Goal: Participate in discussion: Engage in conversation with other users on a specific topic

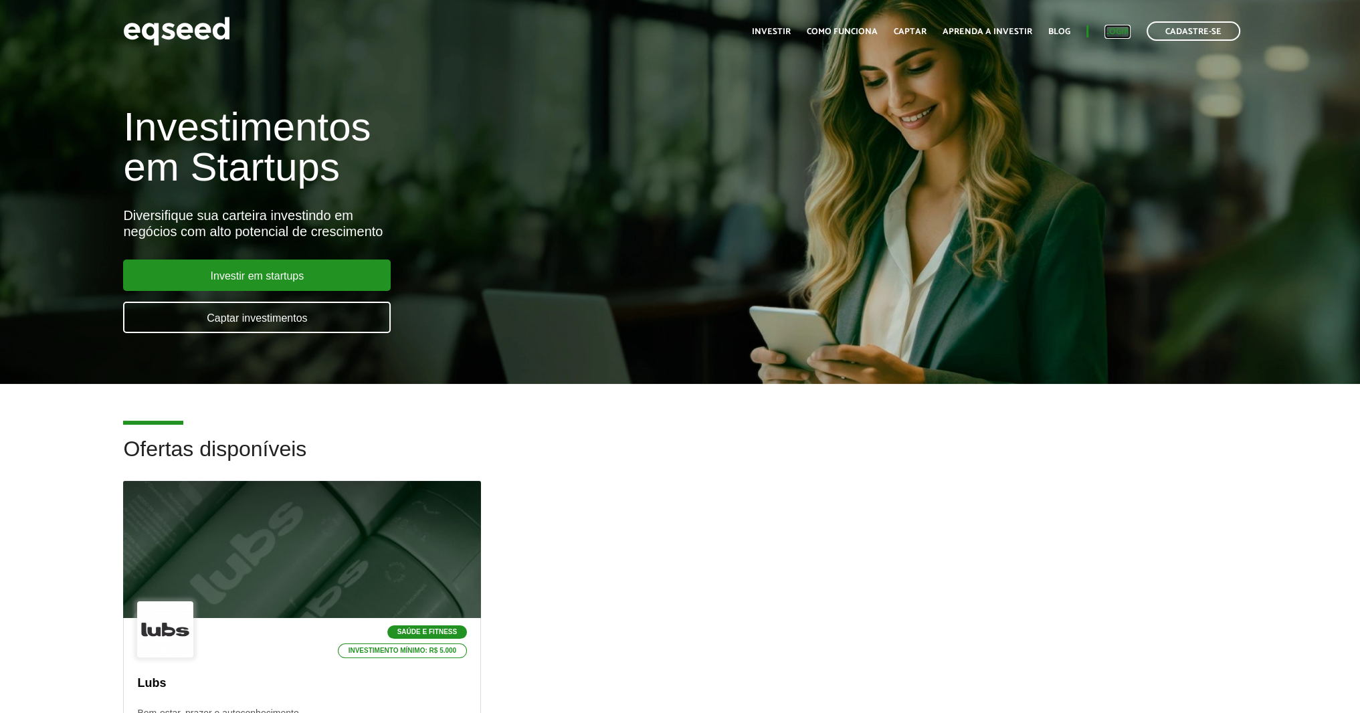
click at [1112, 32] on link "Login" at bounding box center [1117, 31] width 26 height 9
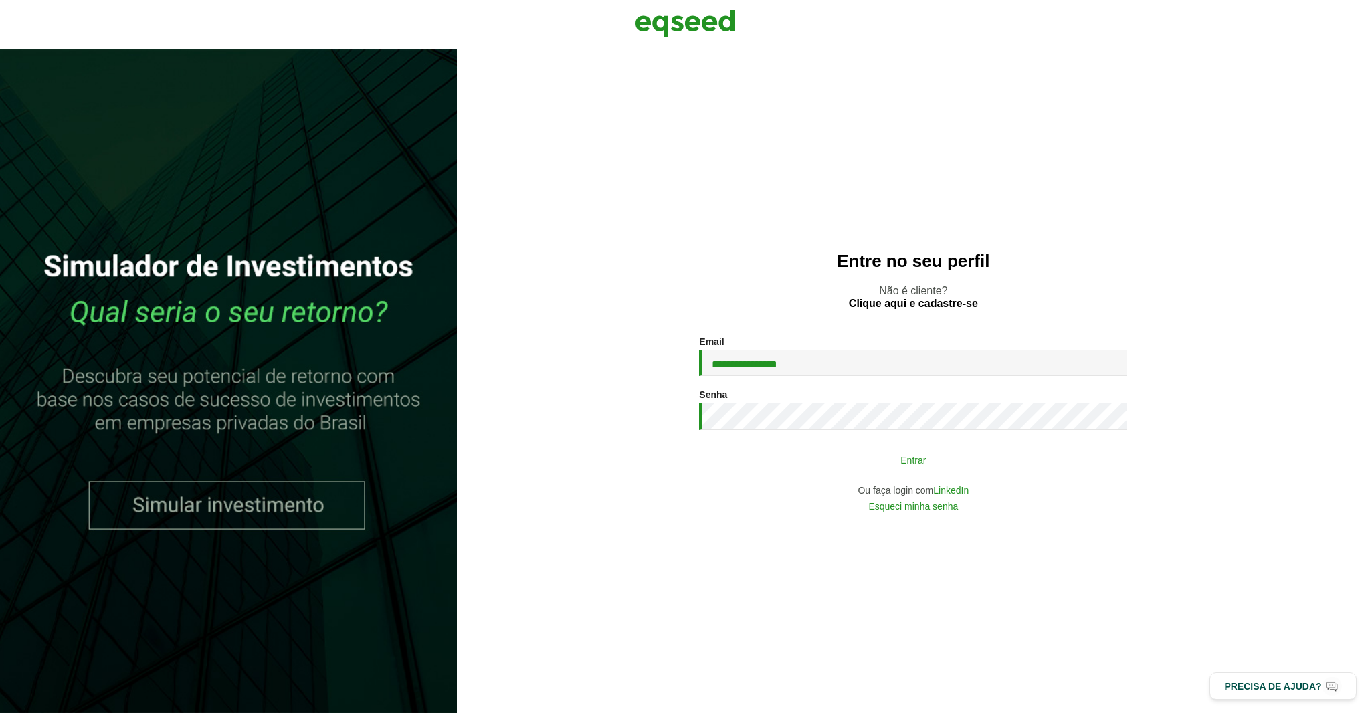
click at [872, 463] on button "Entrar" at bounding box center [913, 459] width 348 height 25
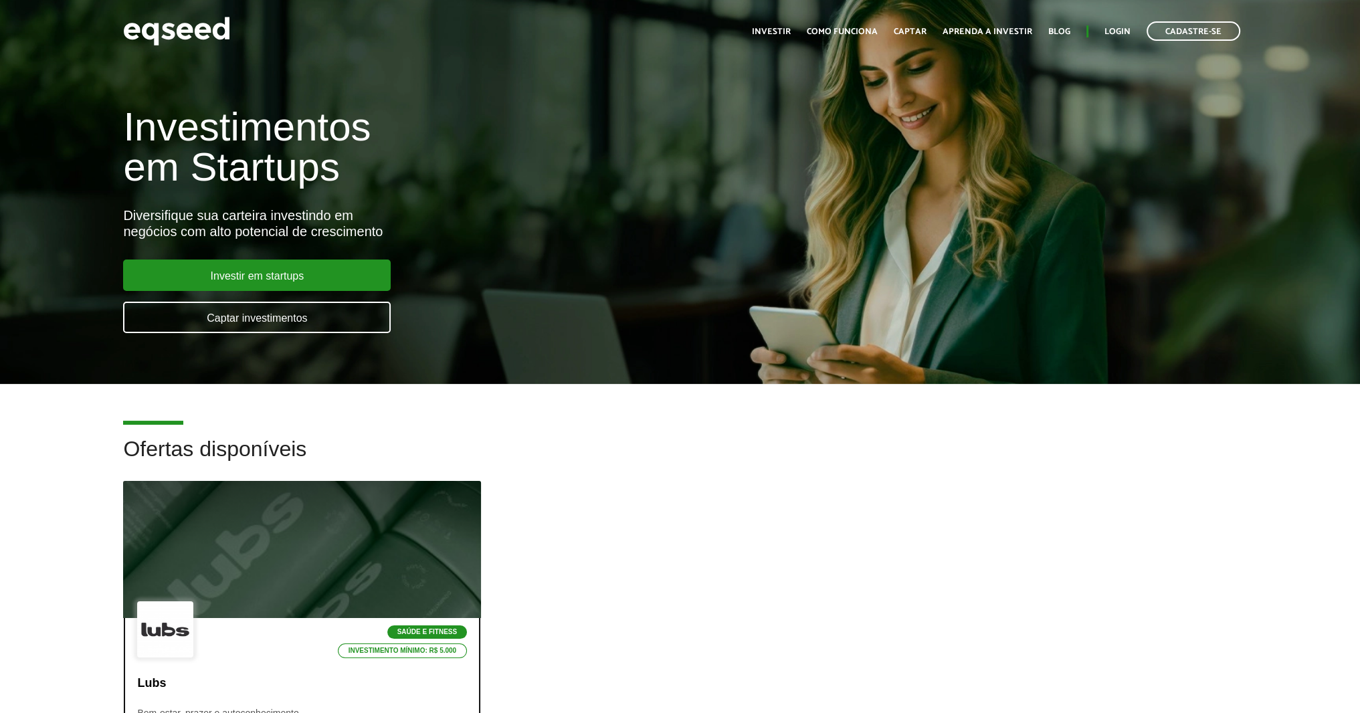
click at [219, 595] on div at bounding box center [302, 550] width 429 height 165
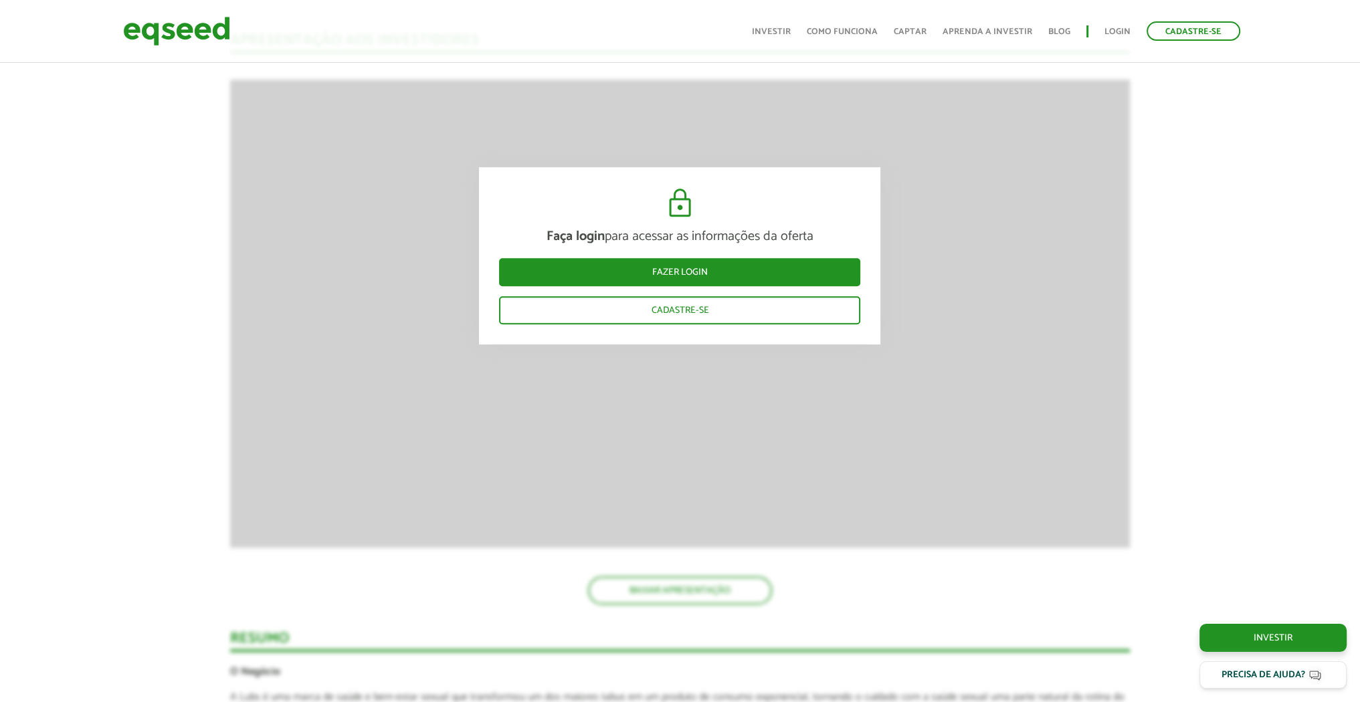
scroll to position [1204, 0]
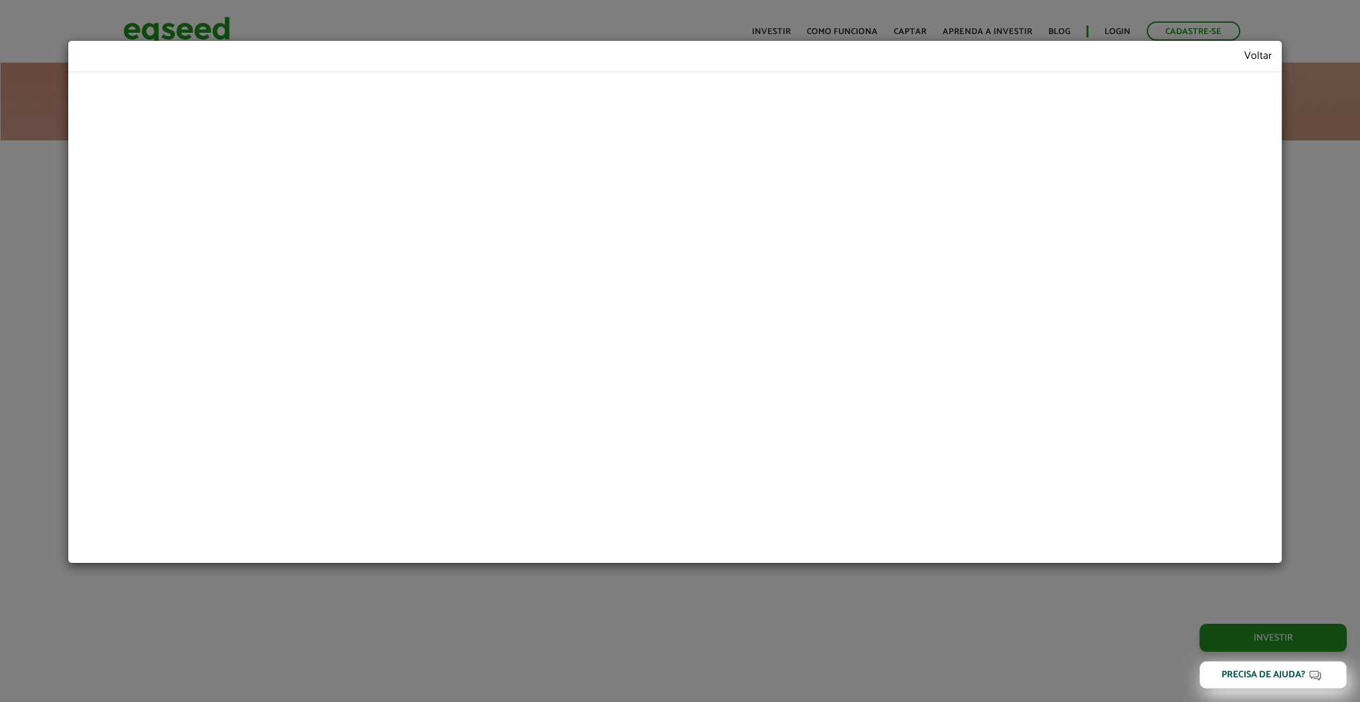
scroll to position [1207, 0]
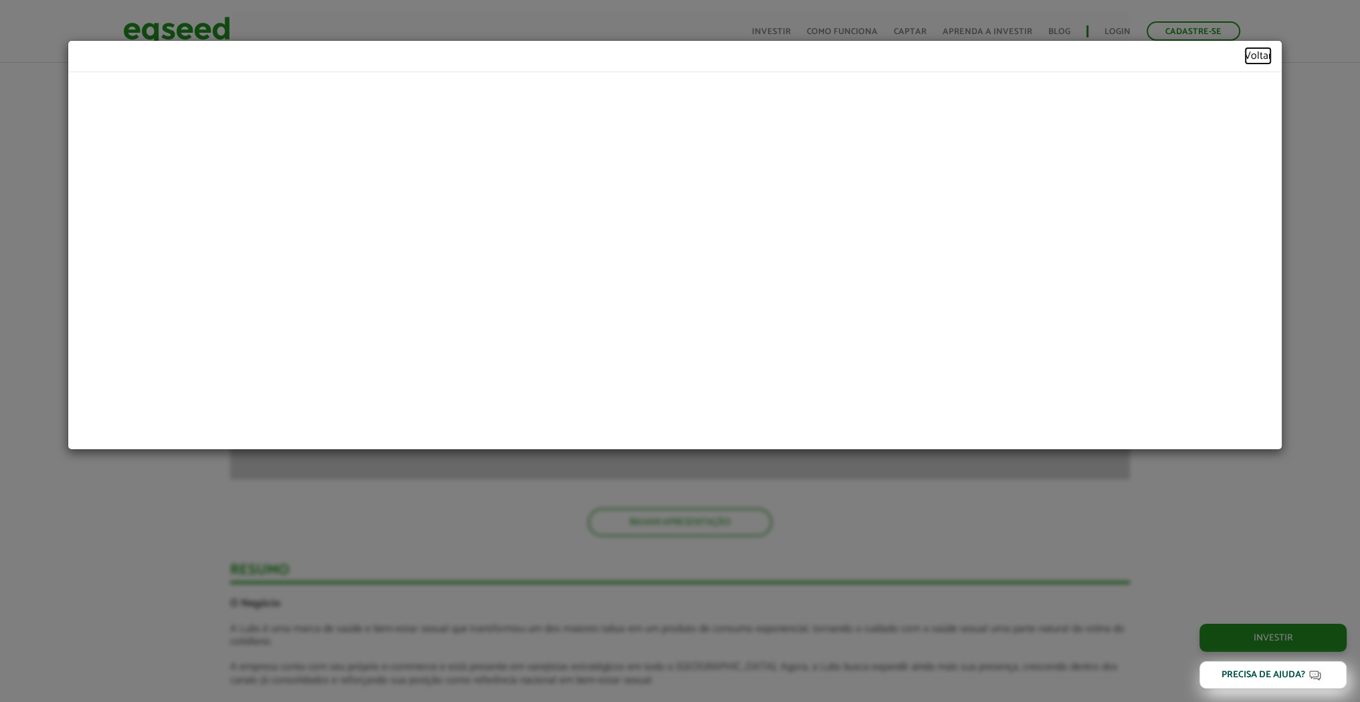
click at [1267, 52] on link "Voltar" at bounding box center [1257, 56] width 27 height 11
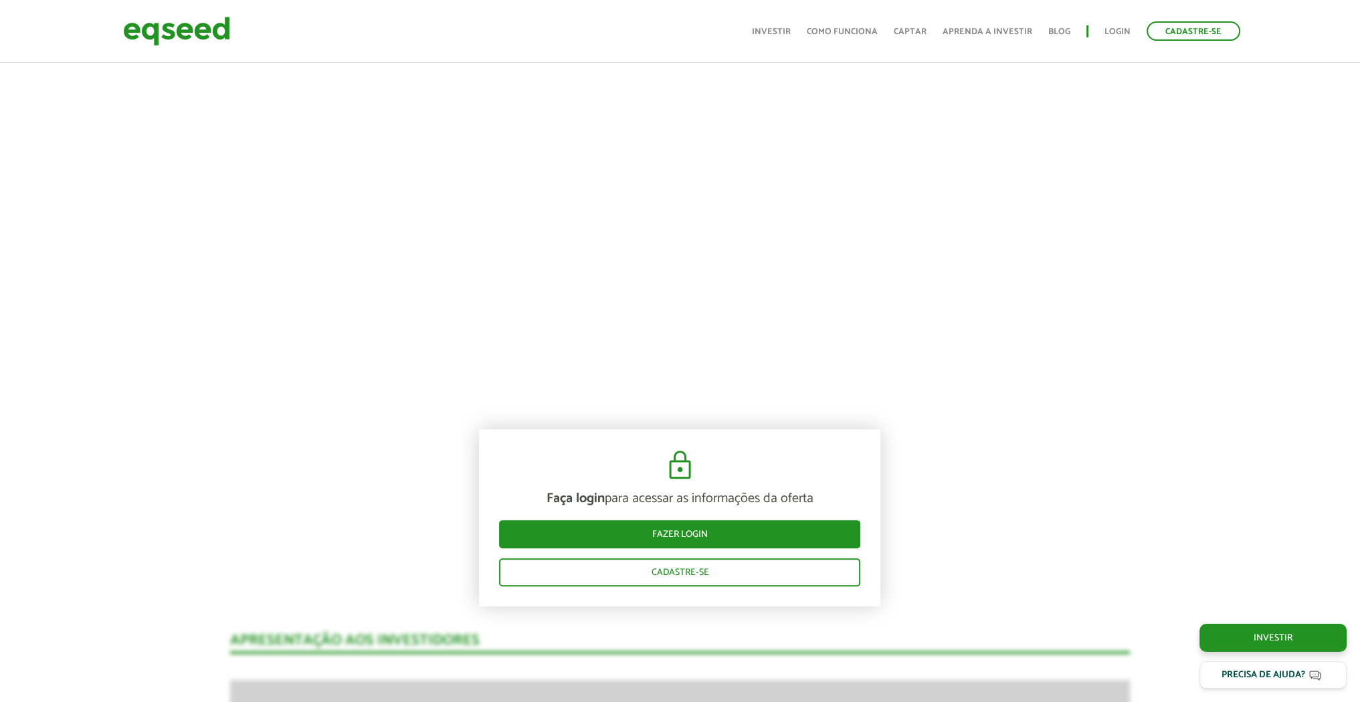
scroll to position [538, 0]
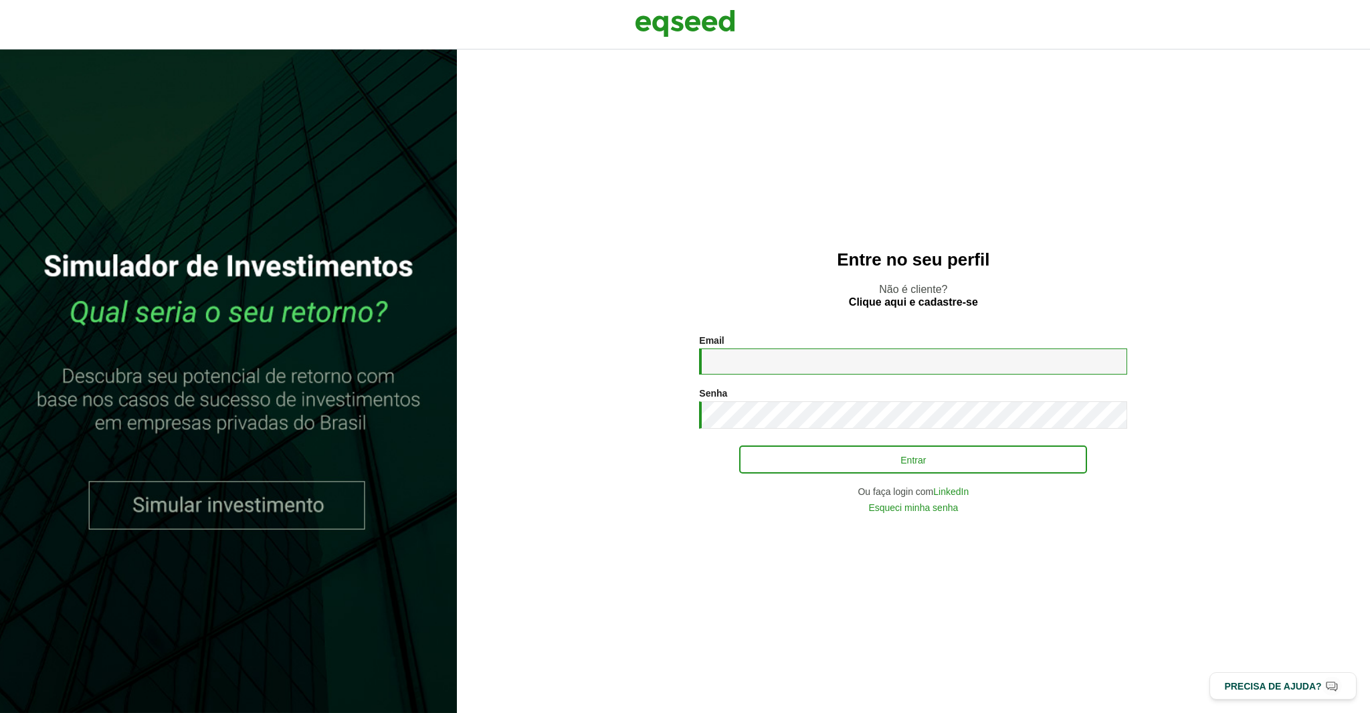
type input "**********"
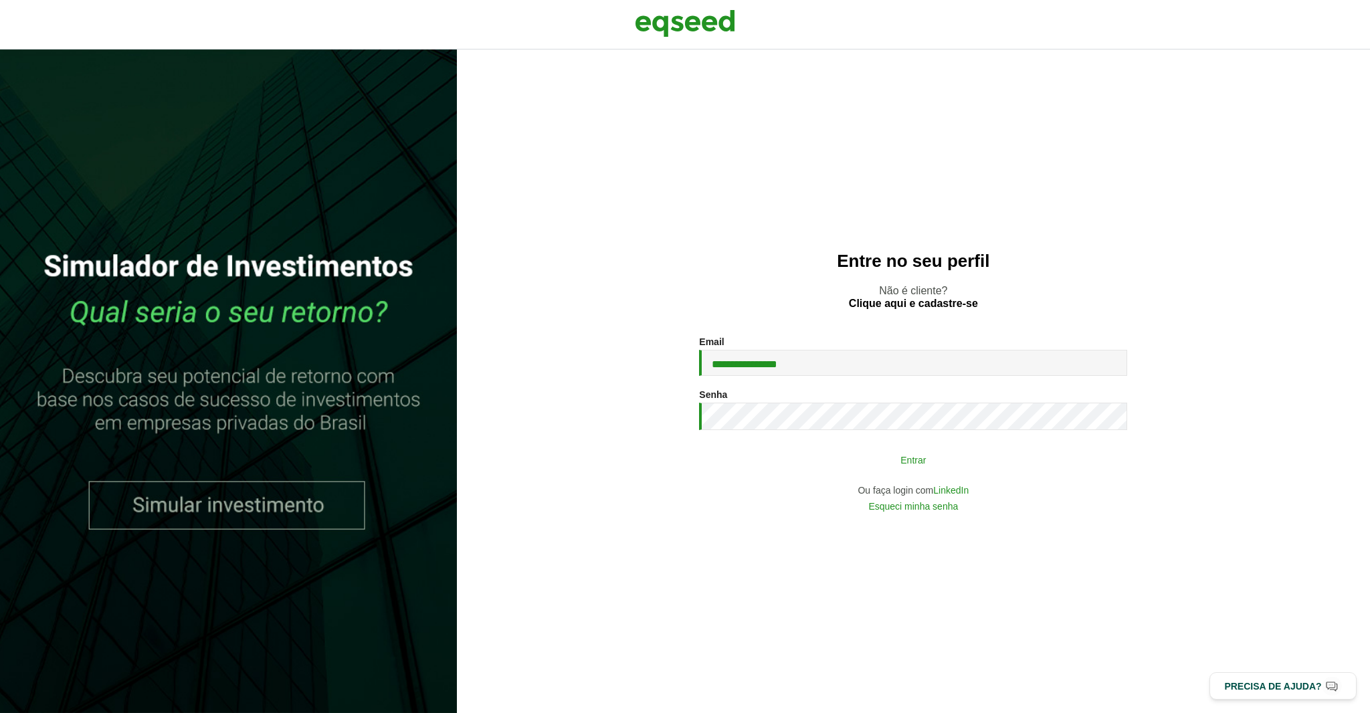
click at [945, 456] on button "Entrar" at bounding box center [913, 459] width 348 height 25
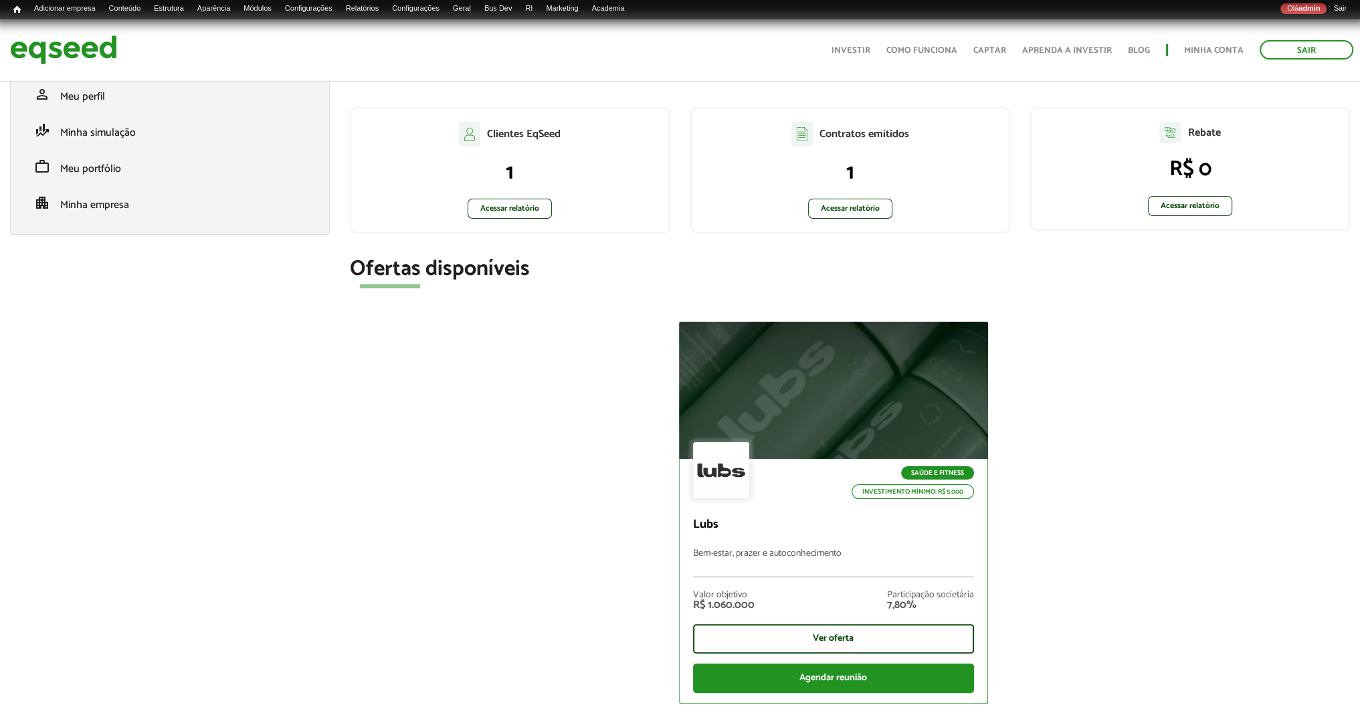
scroll to position [268, 0]
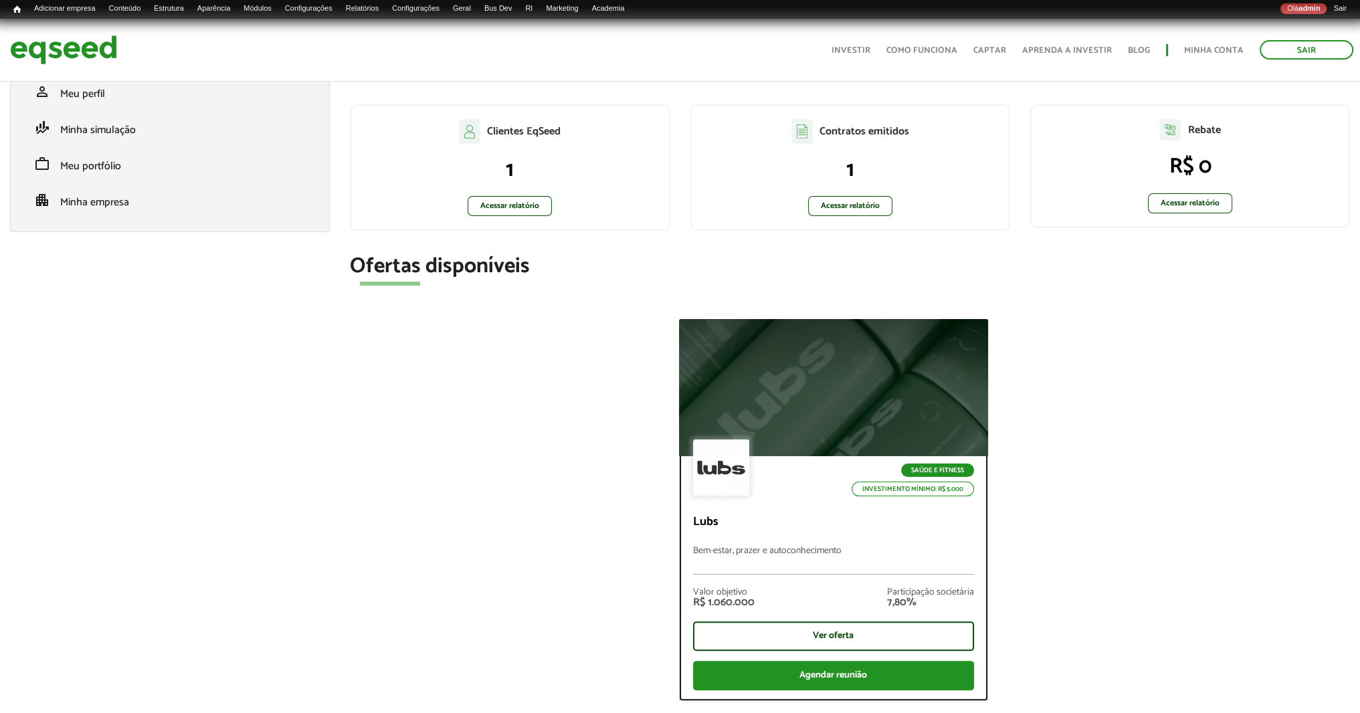
click at [857, 379] on div at bounding box center [833, 387] width 371 height 165
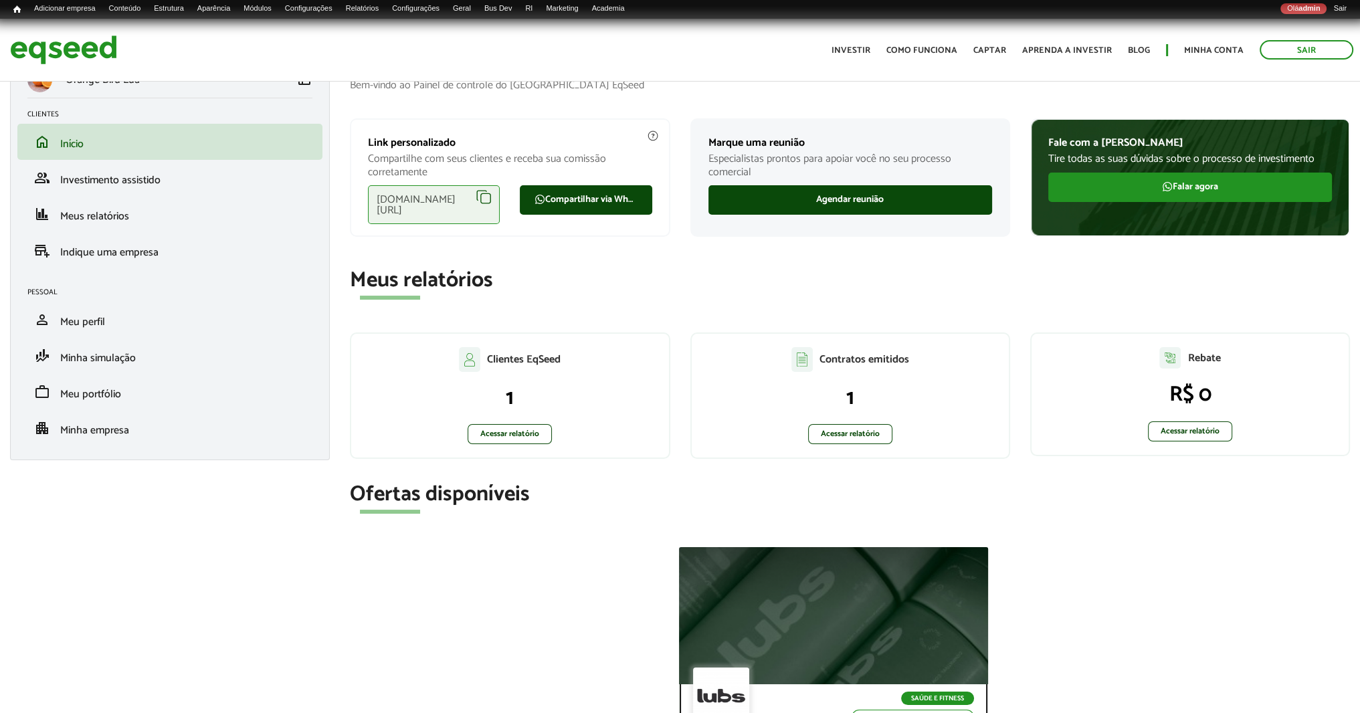
scroll to position [0, 0]
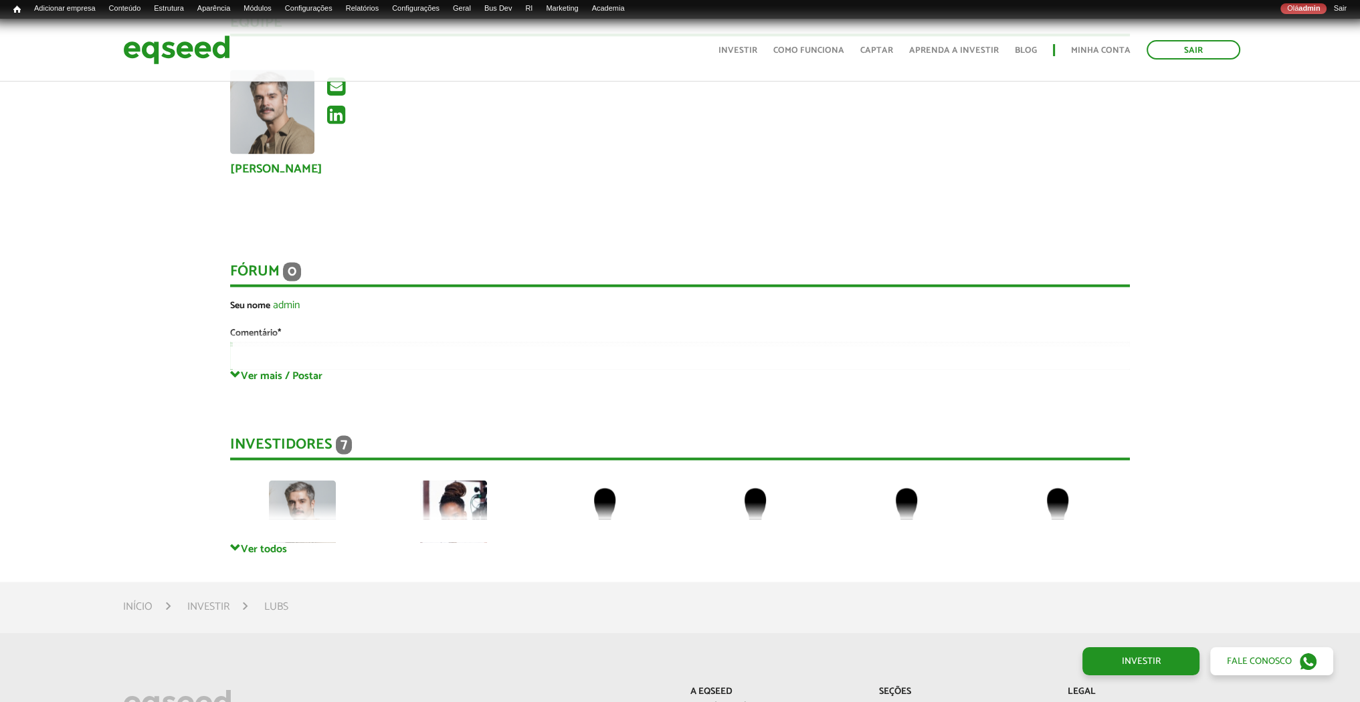
scroll to position [2743, 0]
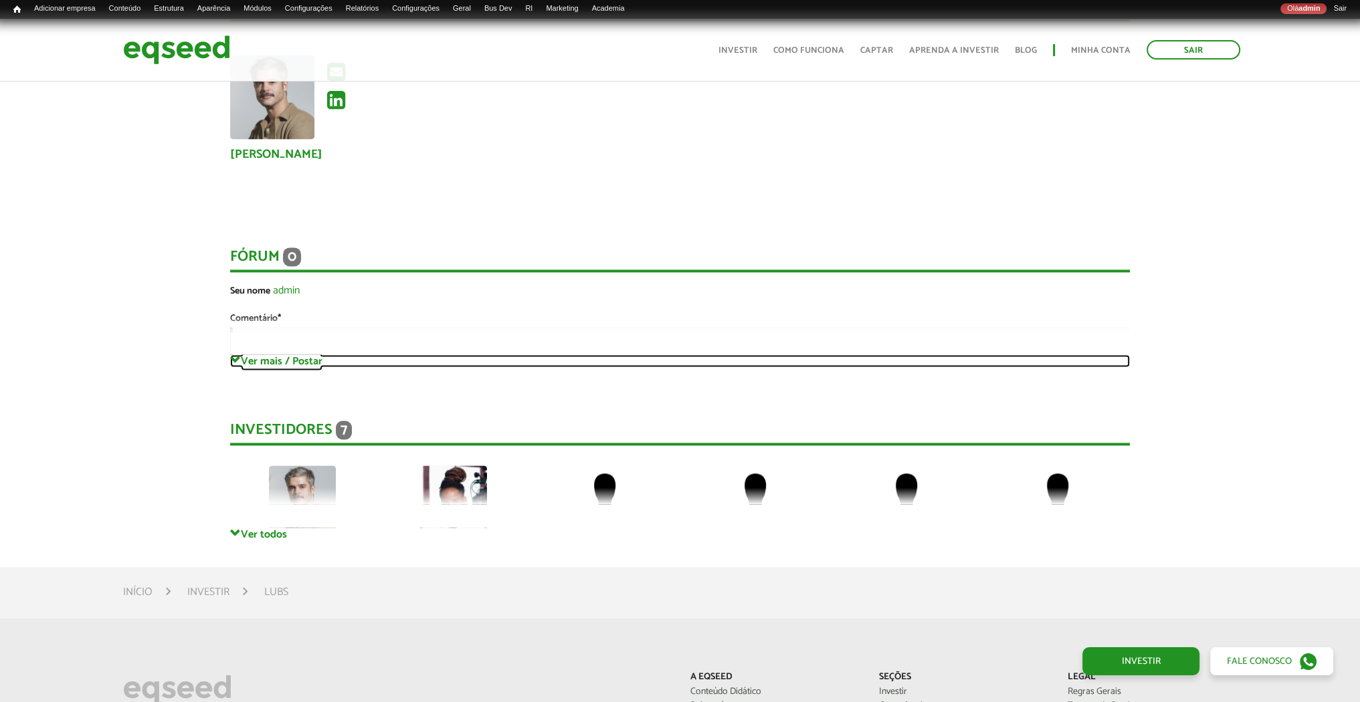
click at [297, 360] on link "Ver mais / Postar" at bounding box center [680, 361] width 900 height 13
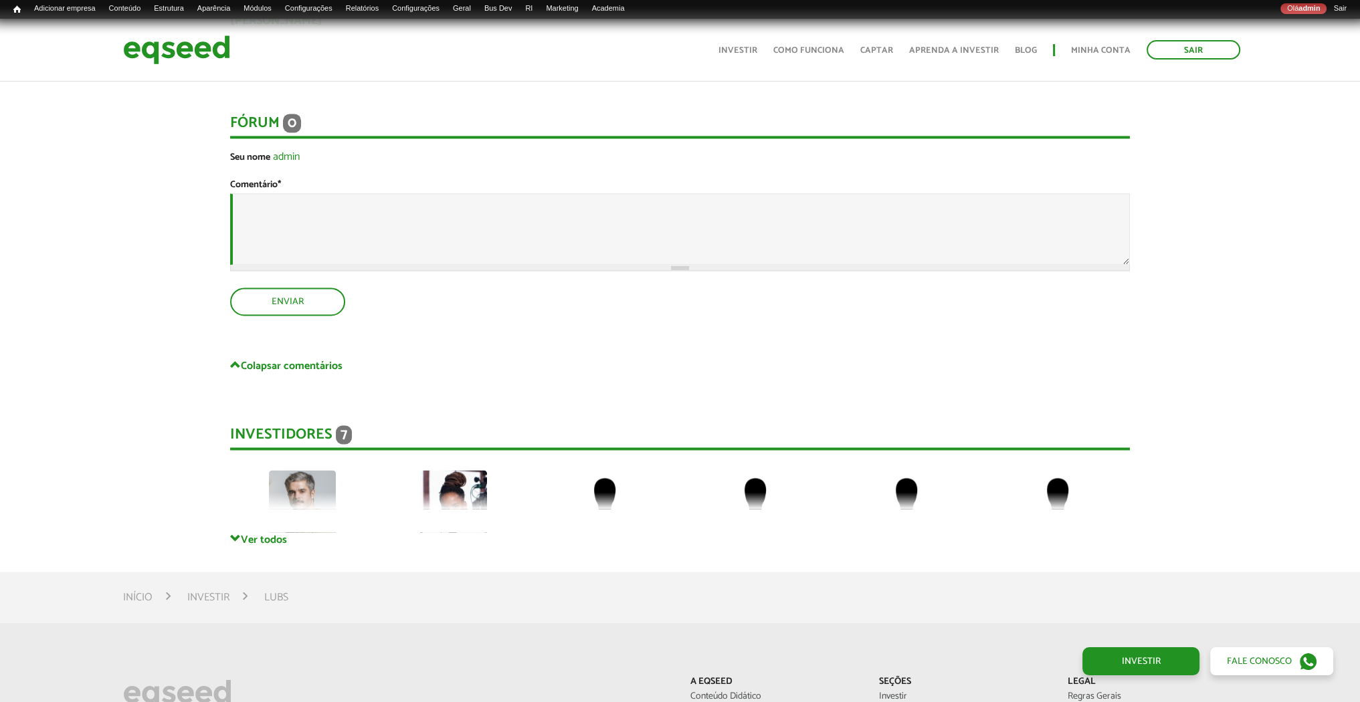
scroll to position [2810, 0]
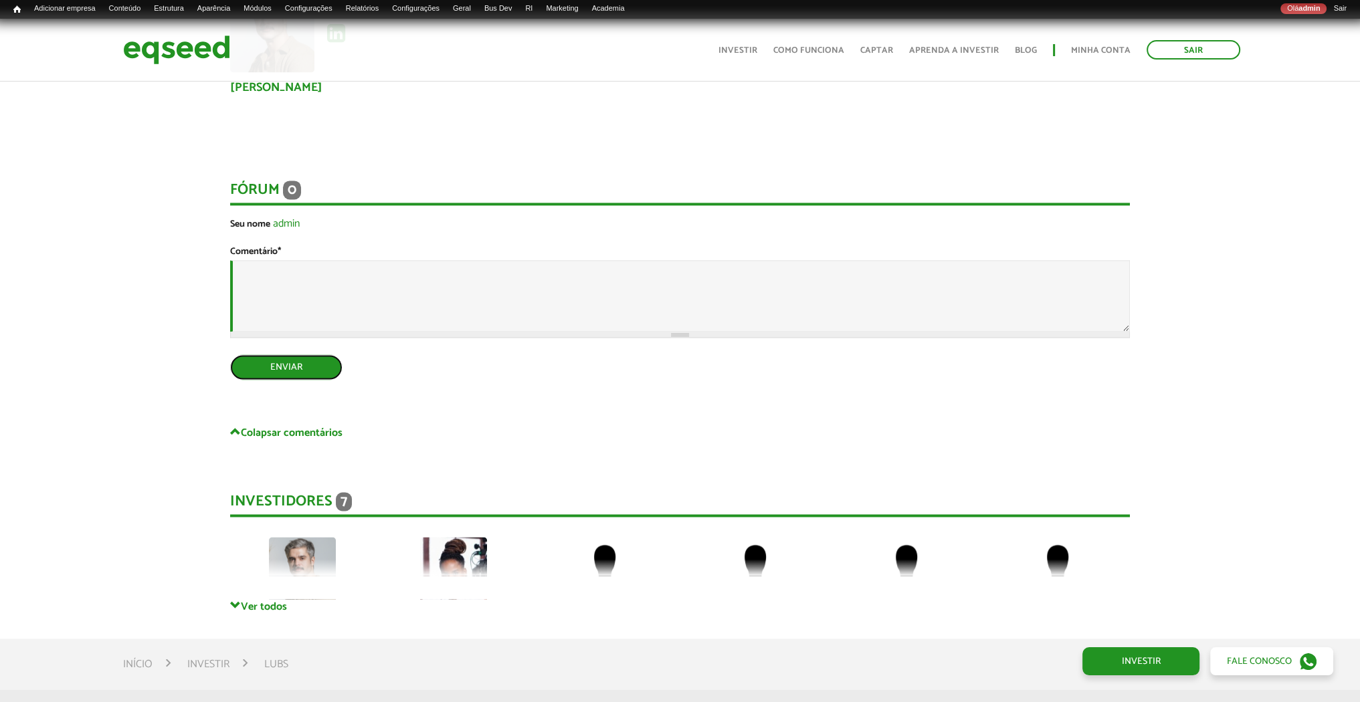
click at [292, 380] on button "Enviar" at bounding box center [286, 367] width 112 height 25
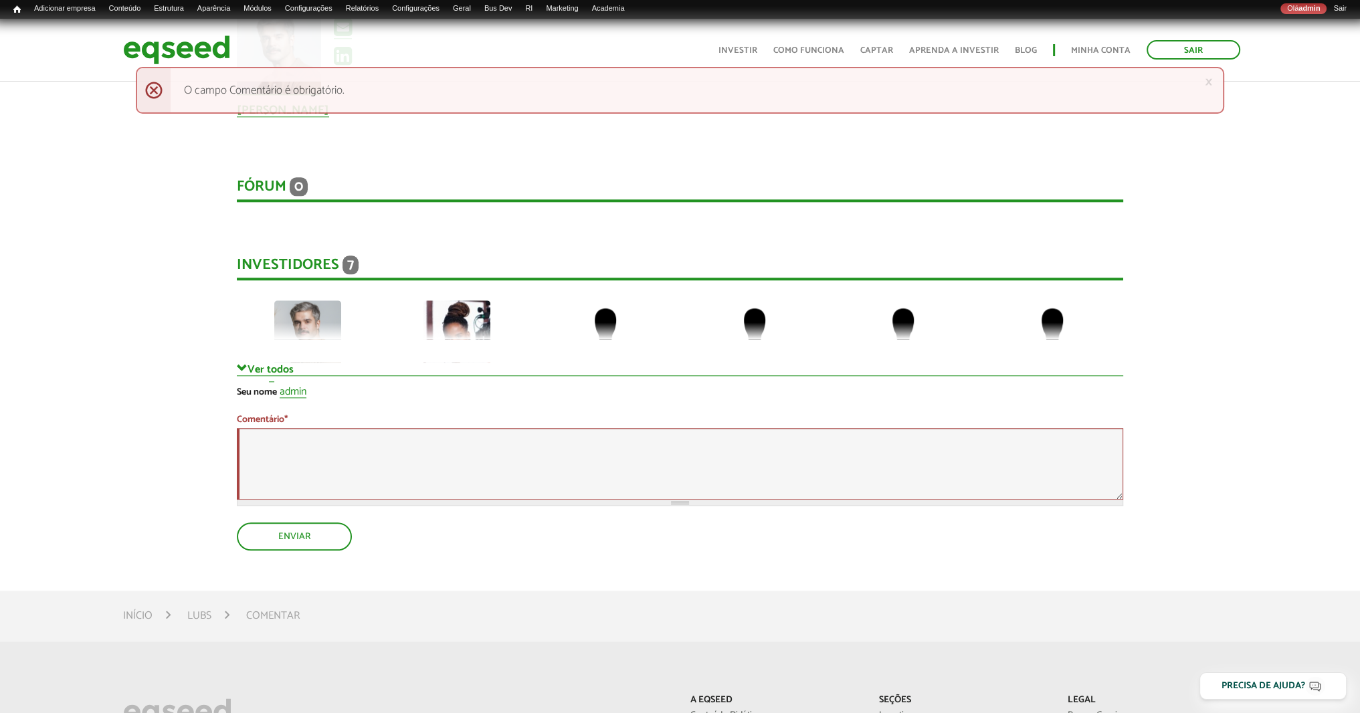
scroll to position [1940, 0]
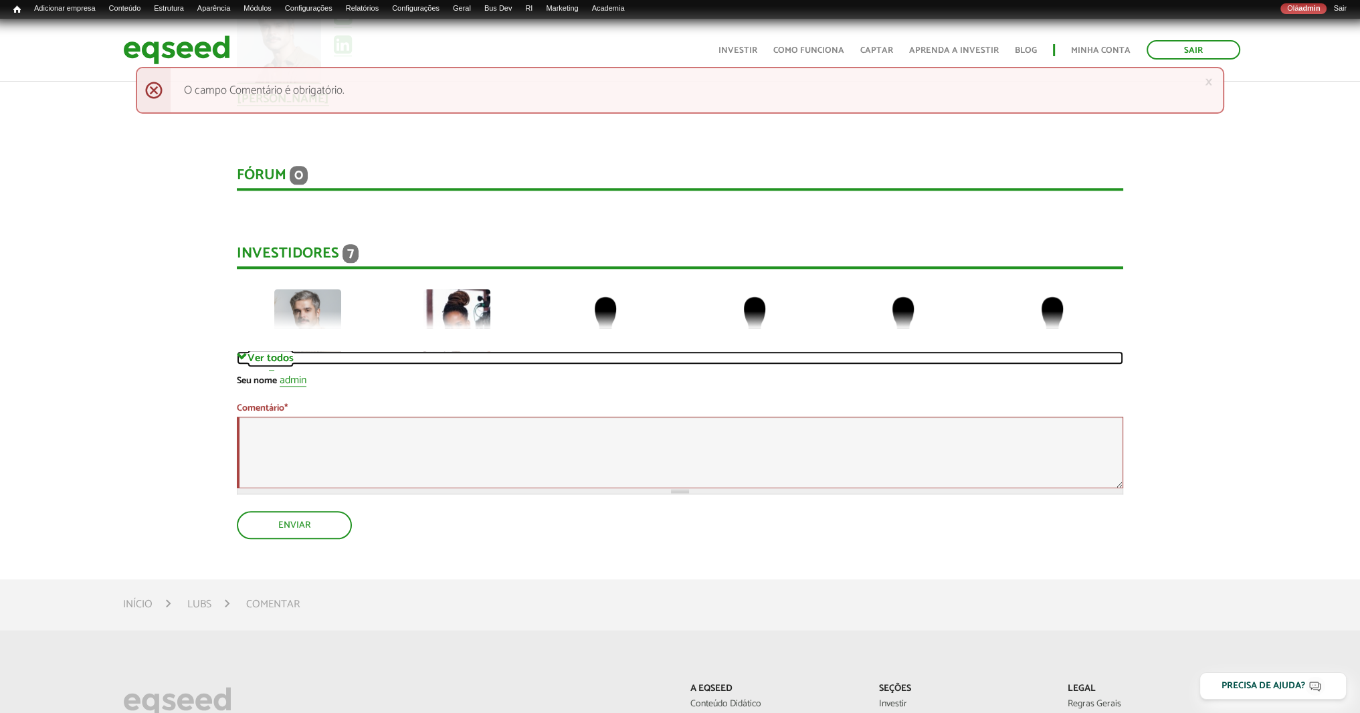
click at [289, 365] on link "Ver todos" at bounding box center [680, 357] width 886 height 13
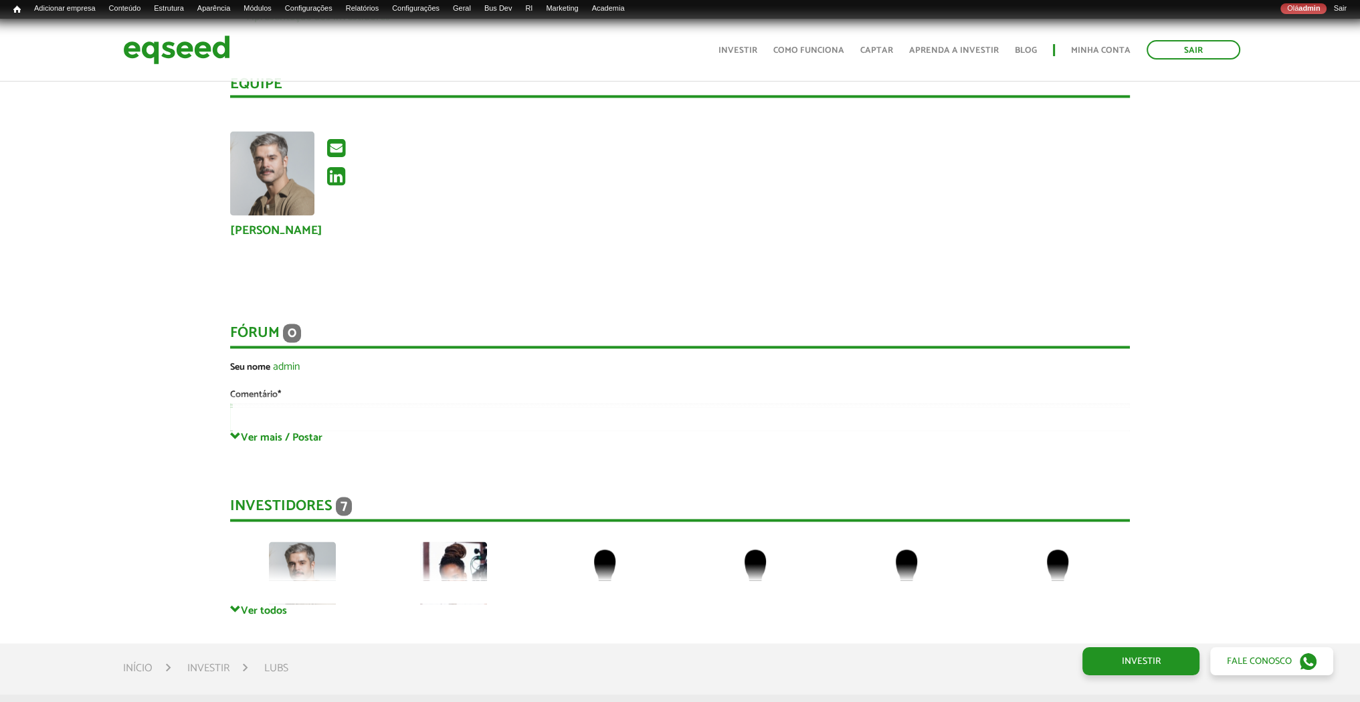
scroll to position [2810, 0]
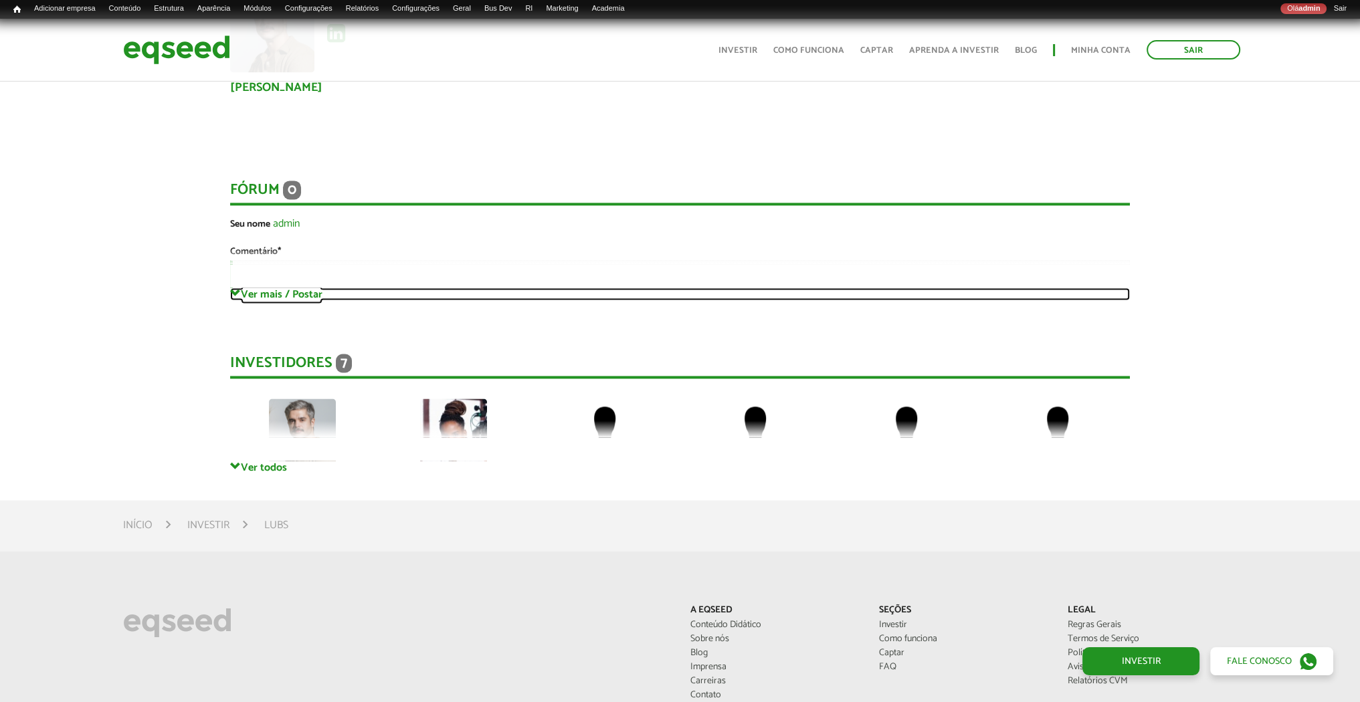
click at [288, 292] on link "Ver mais / Postar" at bounding box center [680, 294] width 900 height 13
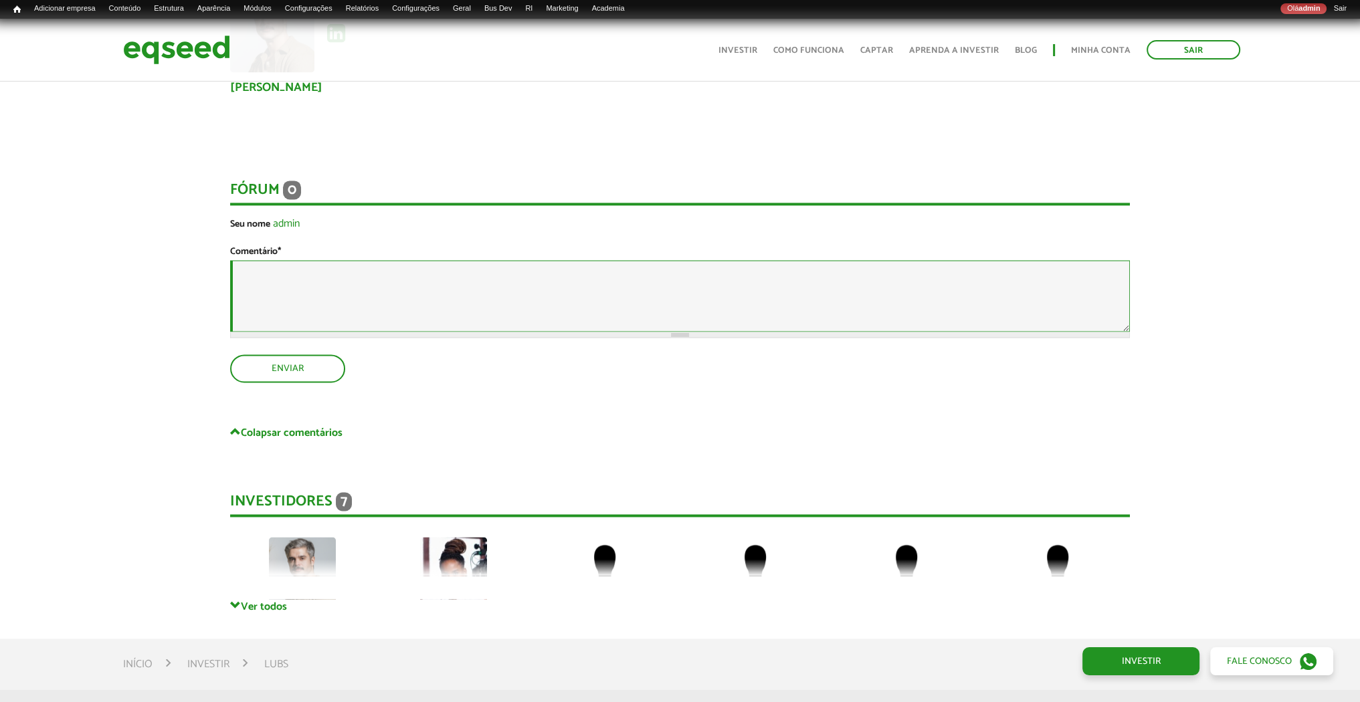
click at [288, 292] on textarea "Comentário *" at bounding box center [680, 296] width 900 height 72
type textarea "**********"
click at [294, 380] on button "Enviar" at bounding box center [286, 367] width 112 height 25
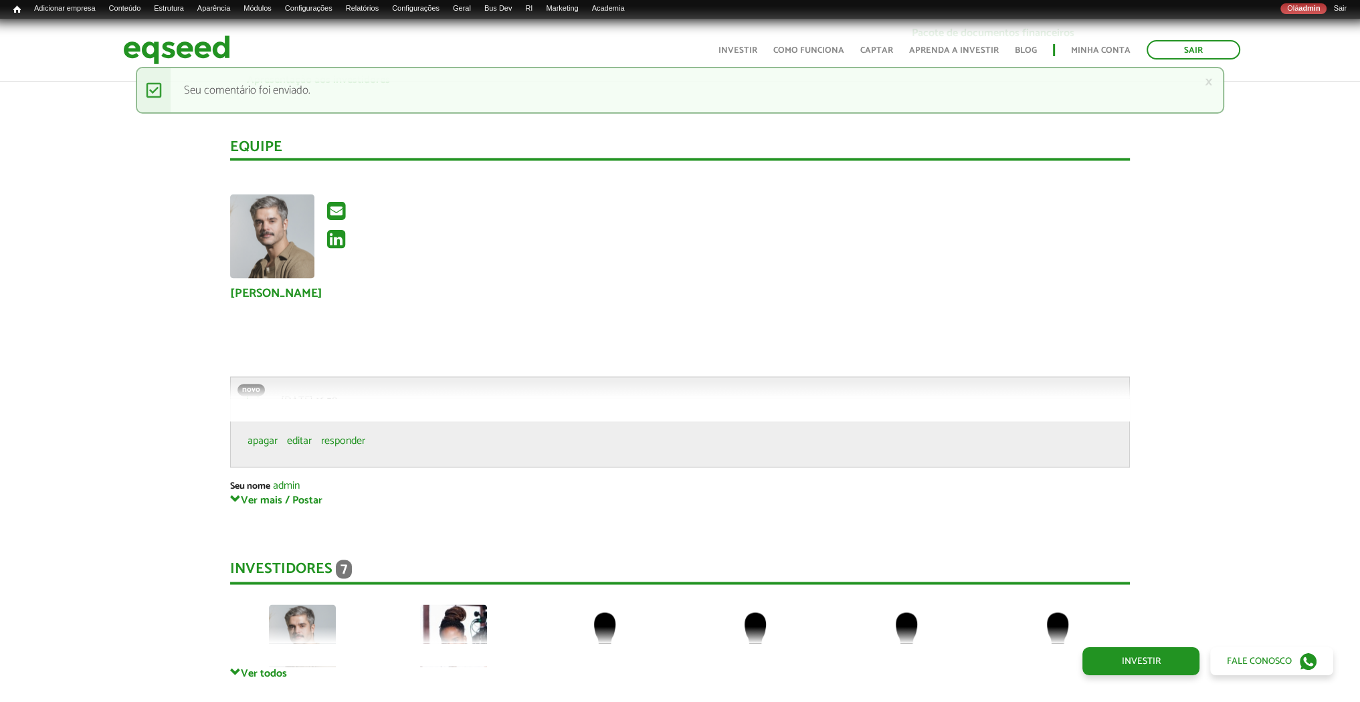
scroll to position [2601, 0]
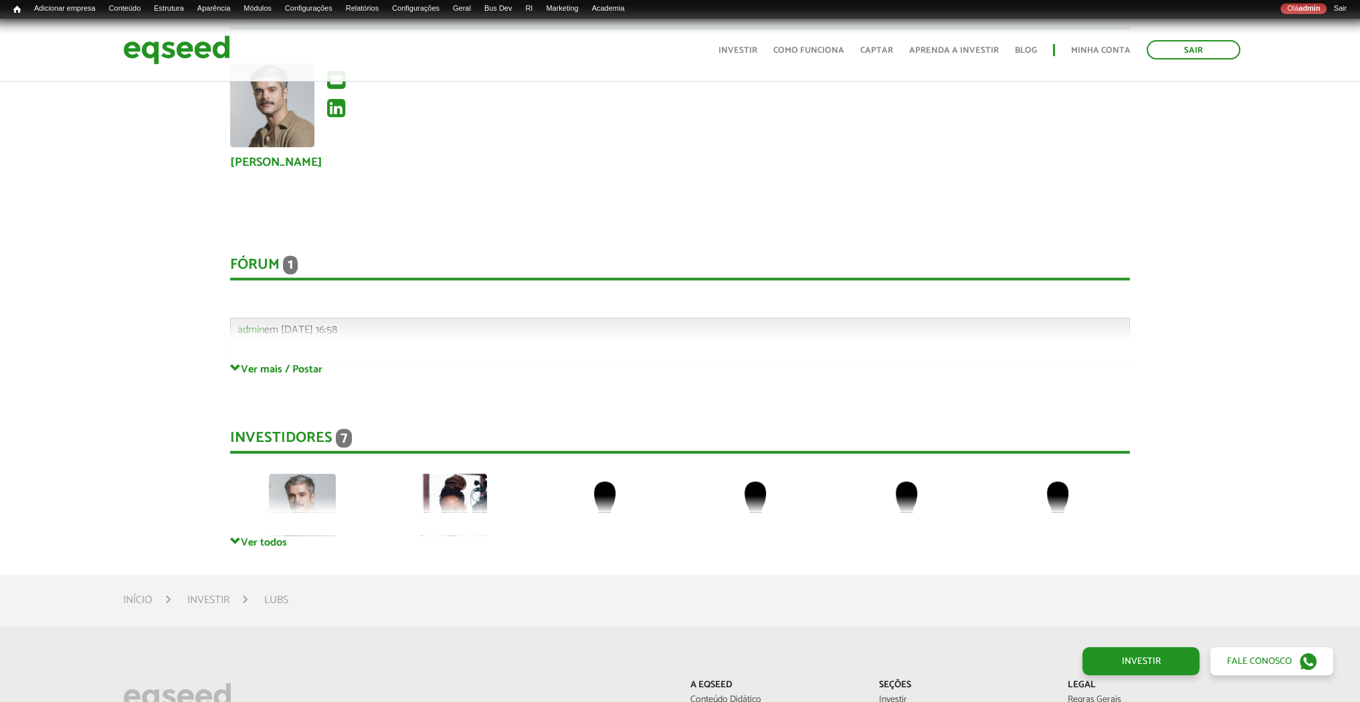
scroll to position [2810, 0]
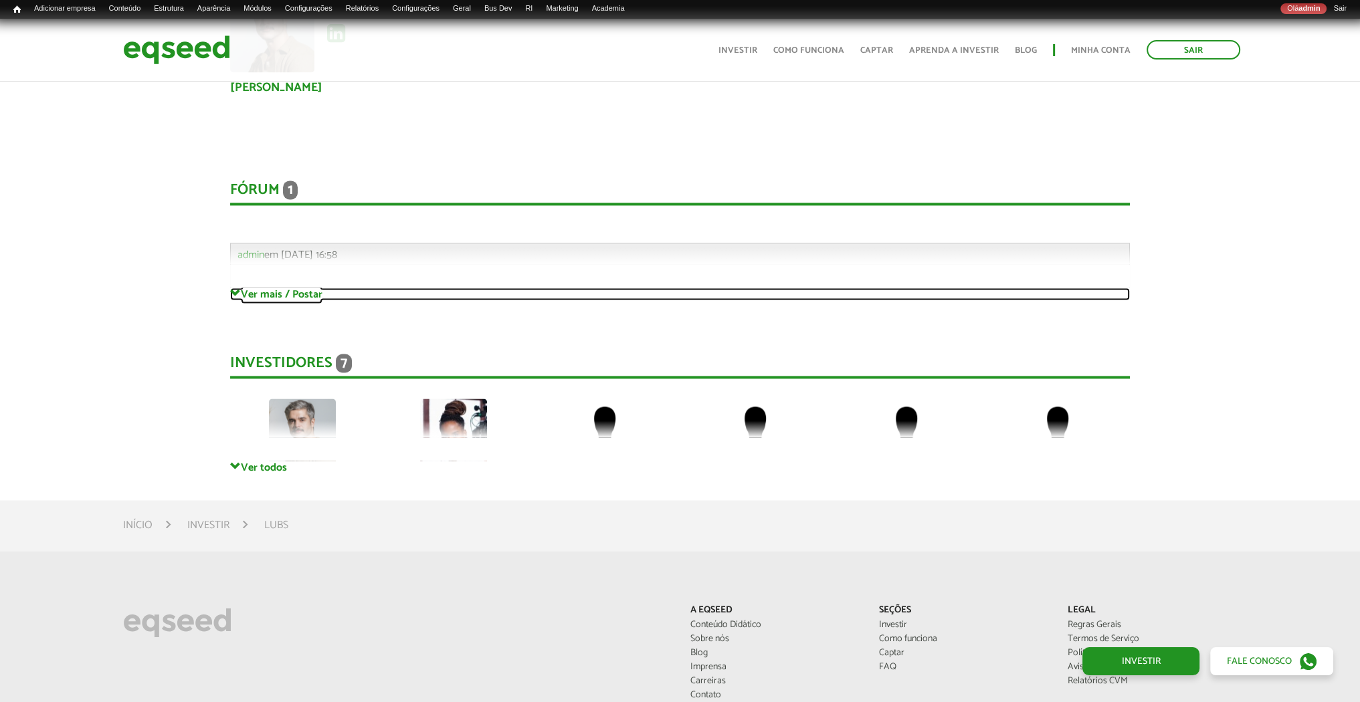
click at [257, 294] on link "Ver mais / Postar" at bounding box center [680, 294] width 900 height 13
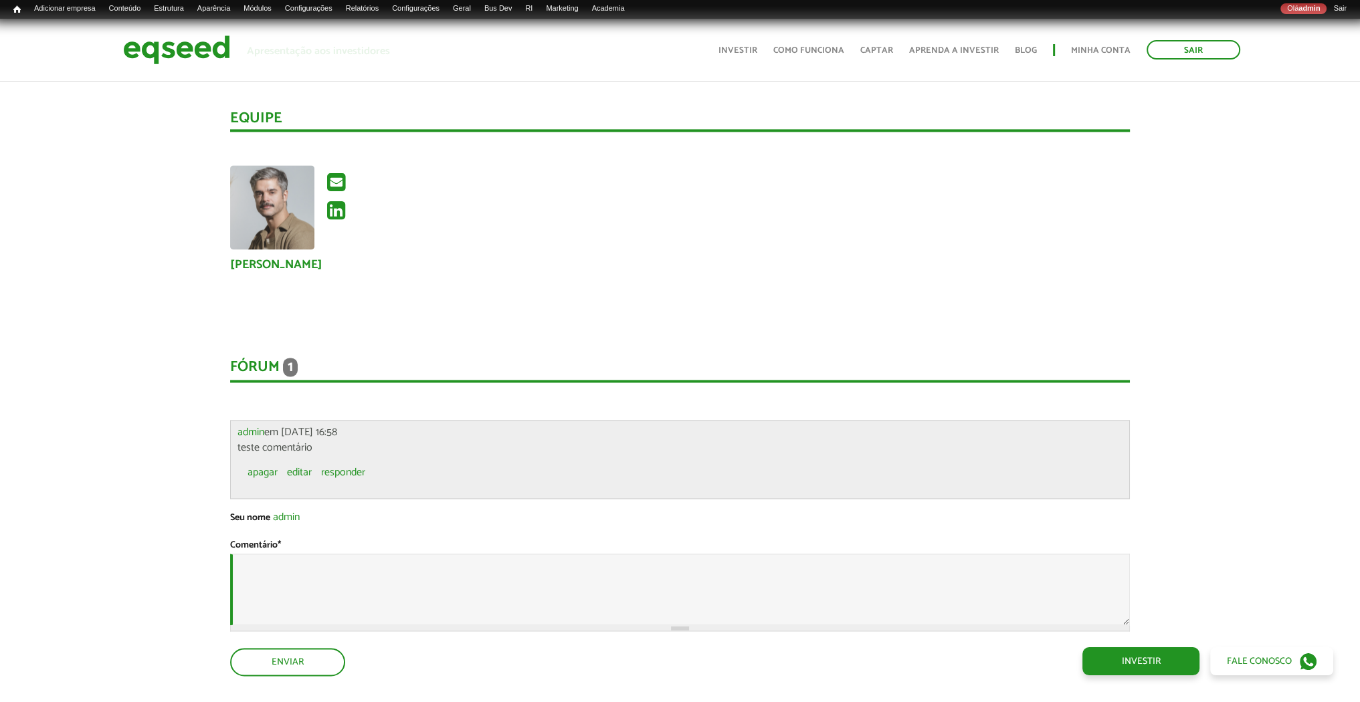
scroll to position [2609, 0]
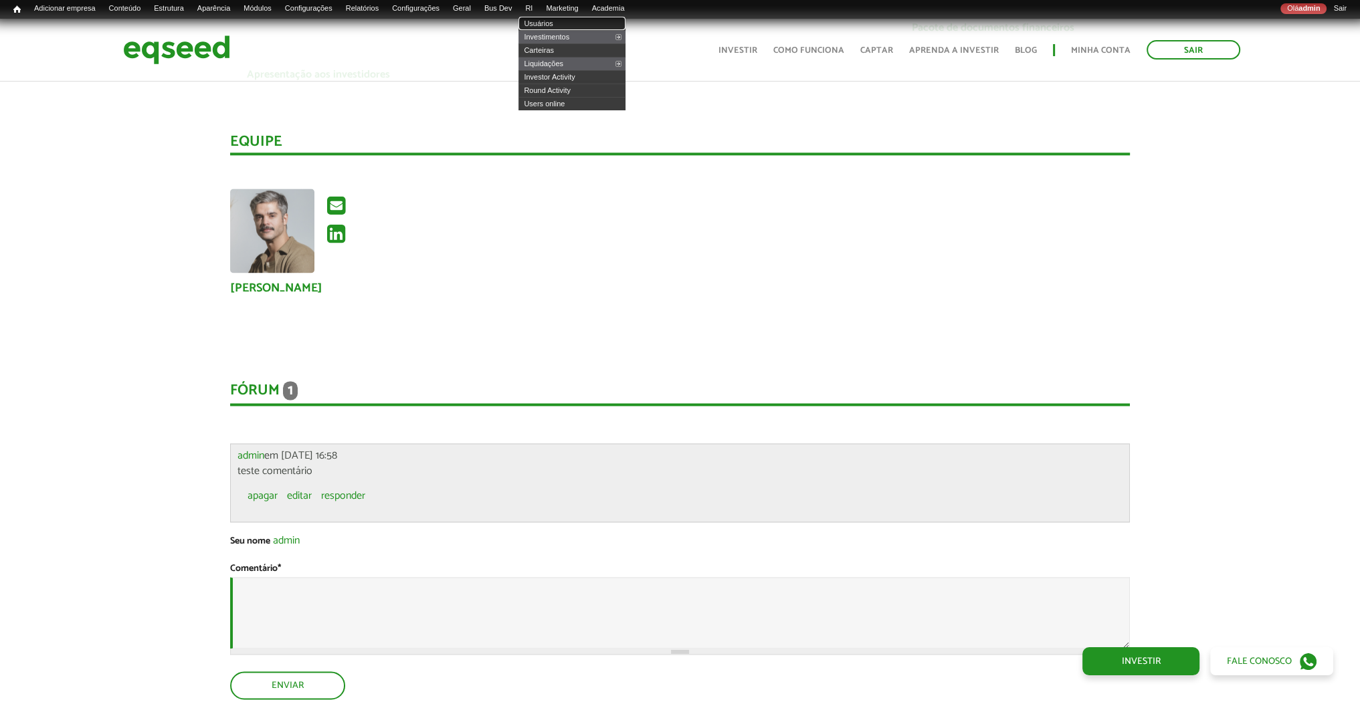
click at [567, 25] on link "Usuários" at bounding box center [571, 23] width 107 height 13
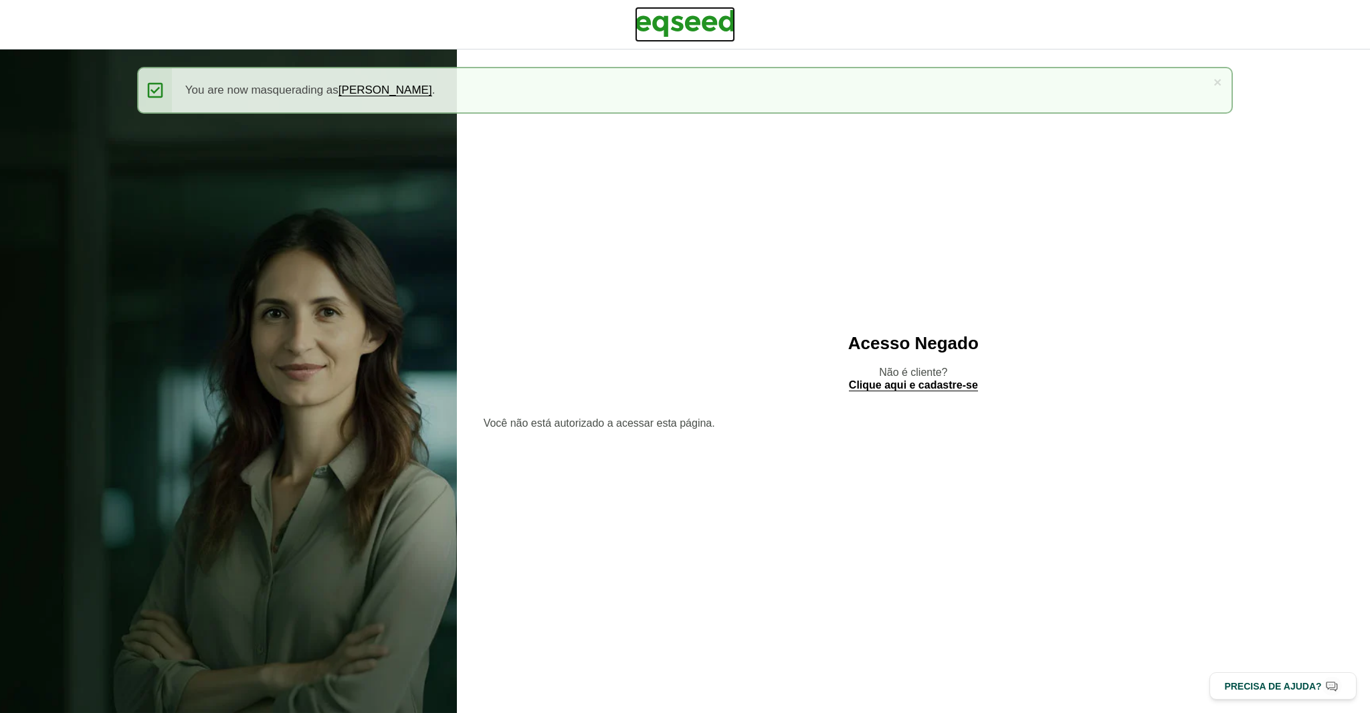
click at [677, 18] on img at bounding box center [685, 23] width 100 height 33
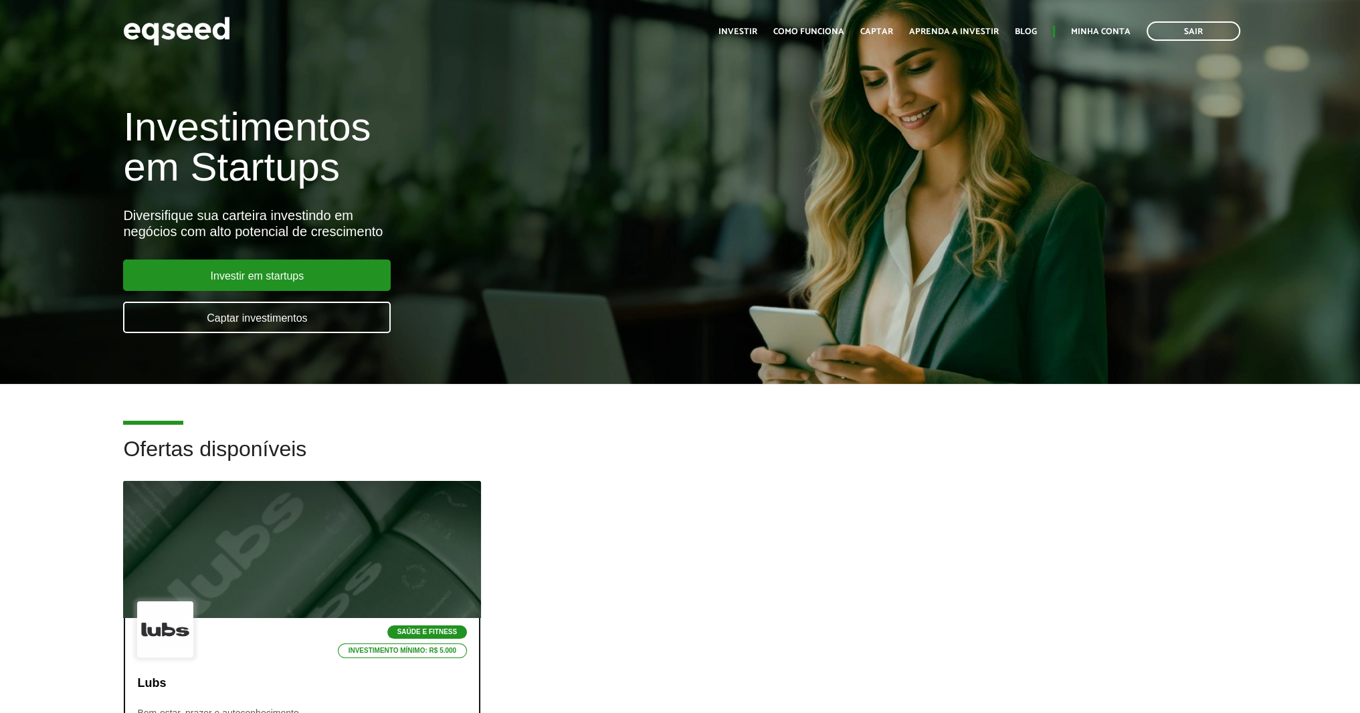
click at [303, 503] on div at bounding box center [302, 550] width 429 height 165
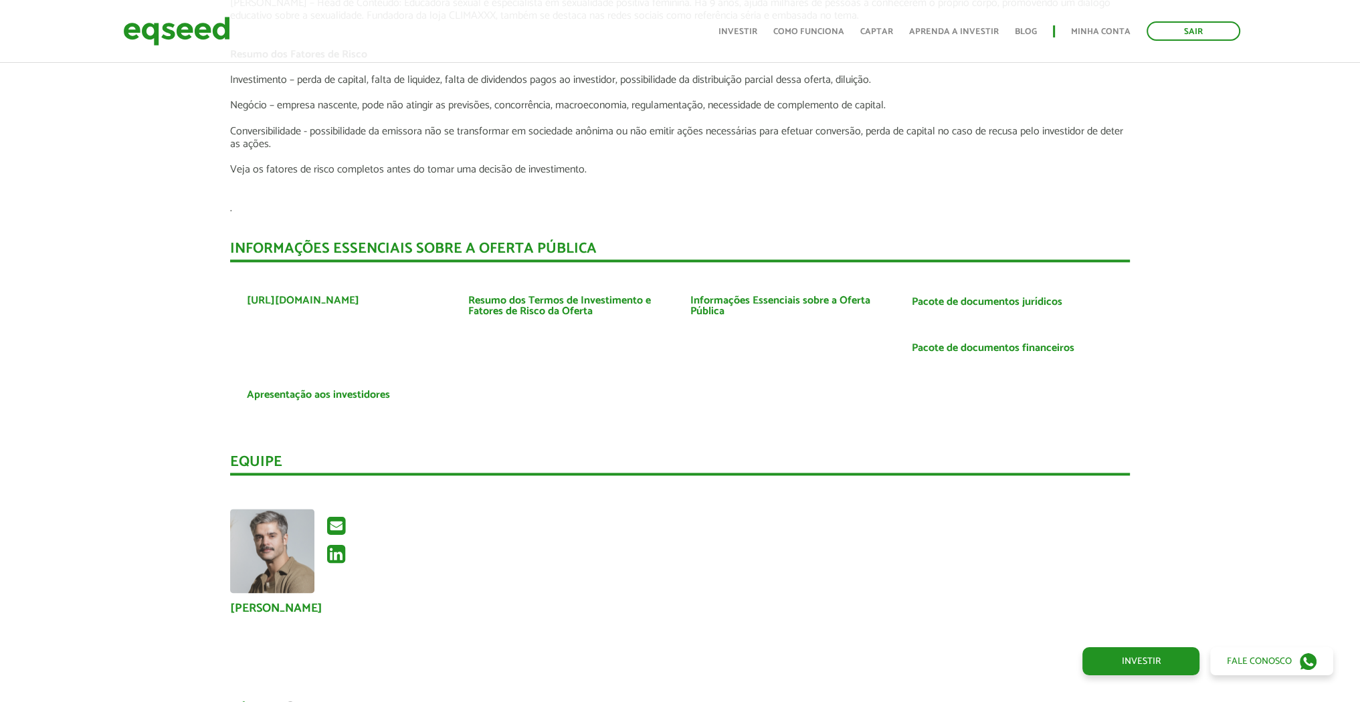
scroll to position [2609, 0]
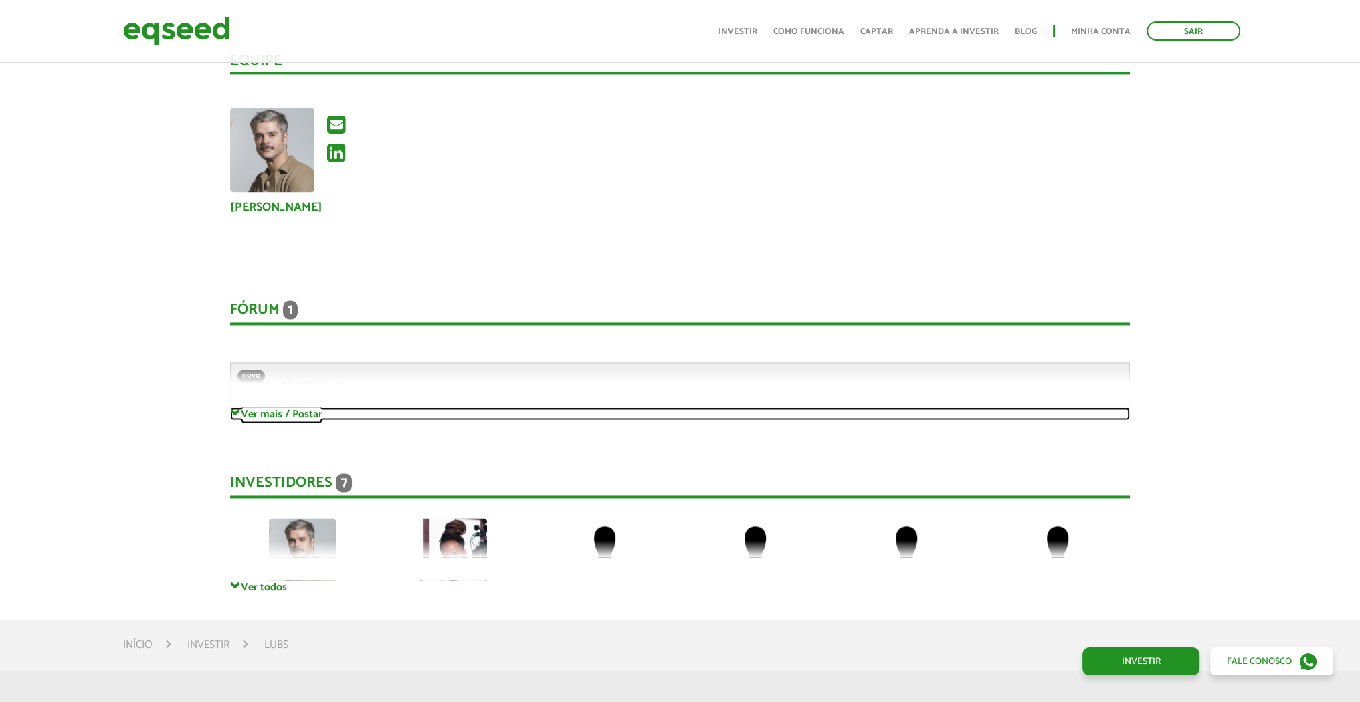
click at [281, 414] on link "Ver mais / Postar" at bounding box center [680, 413] width 900 height 13
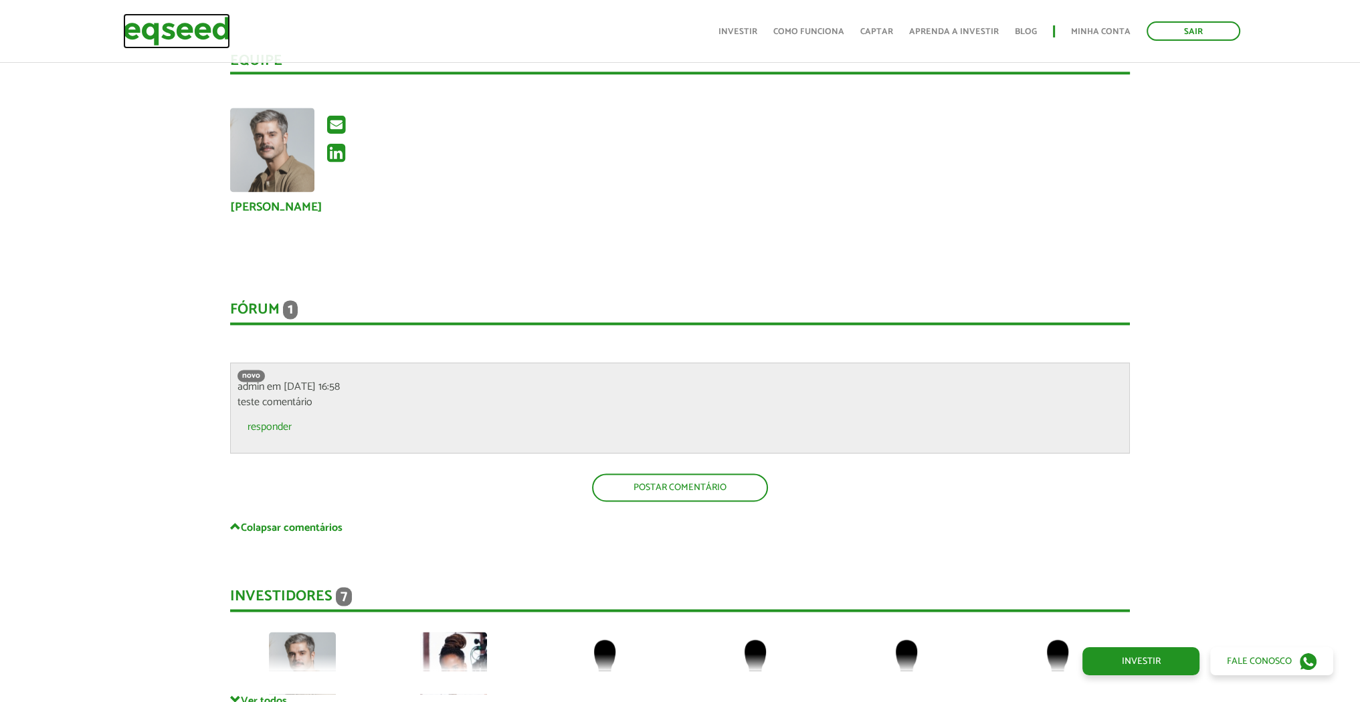
click at [181, 31] on img at bounding box center [176, 30] width 107 height 35
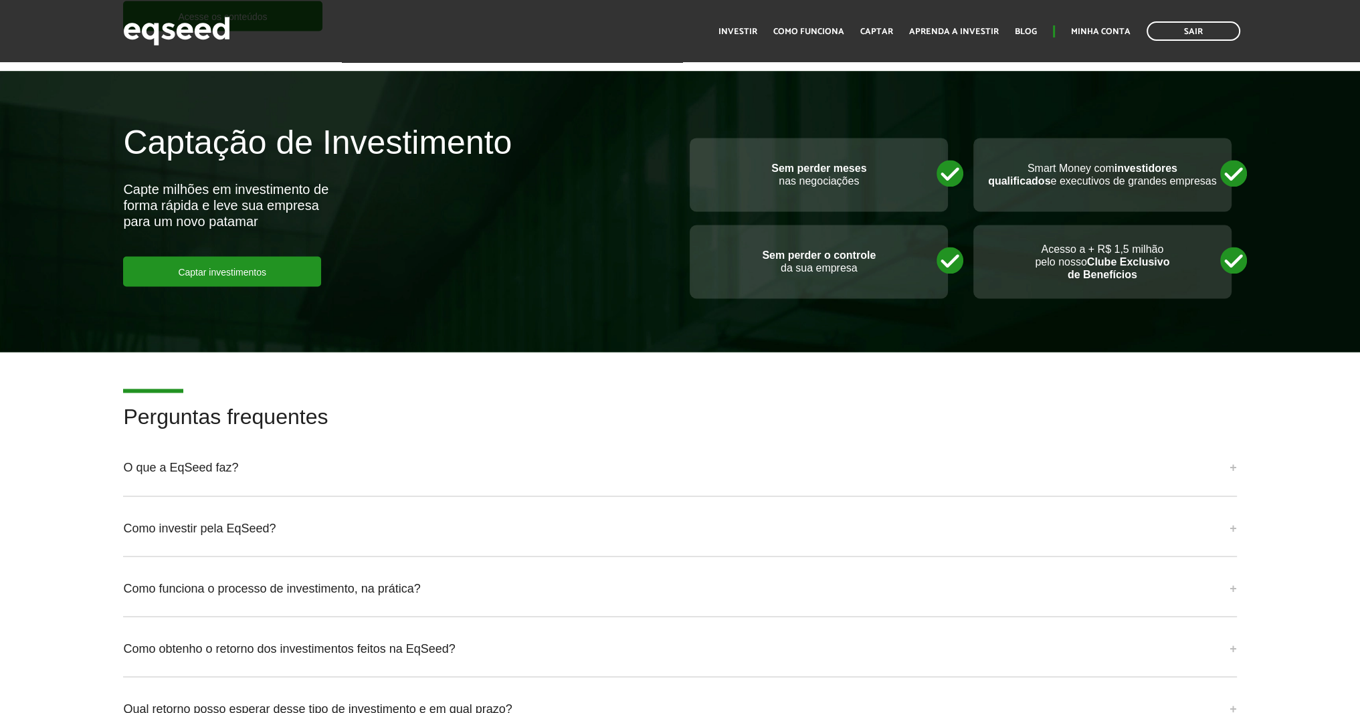
scroll to position [3500, 0]
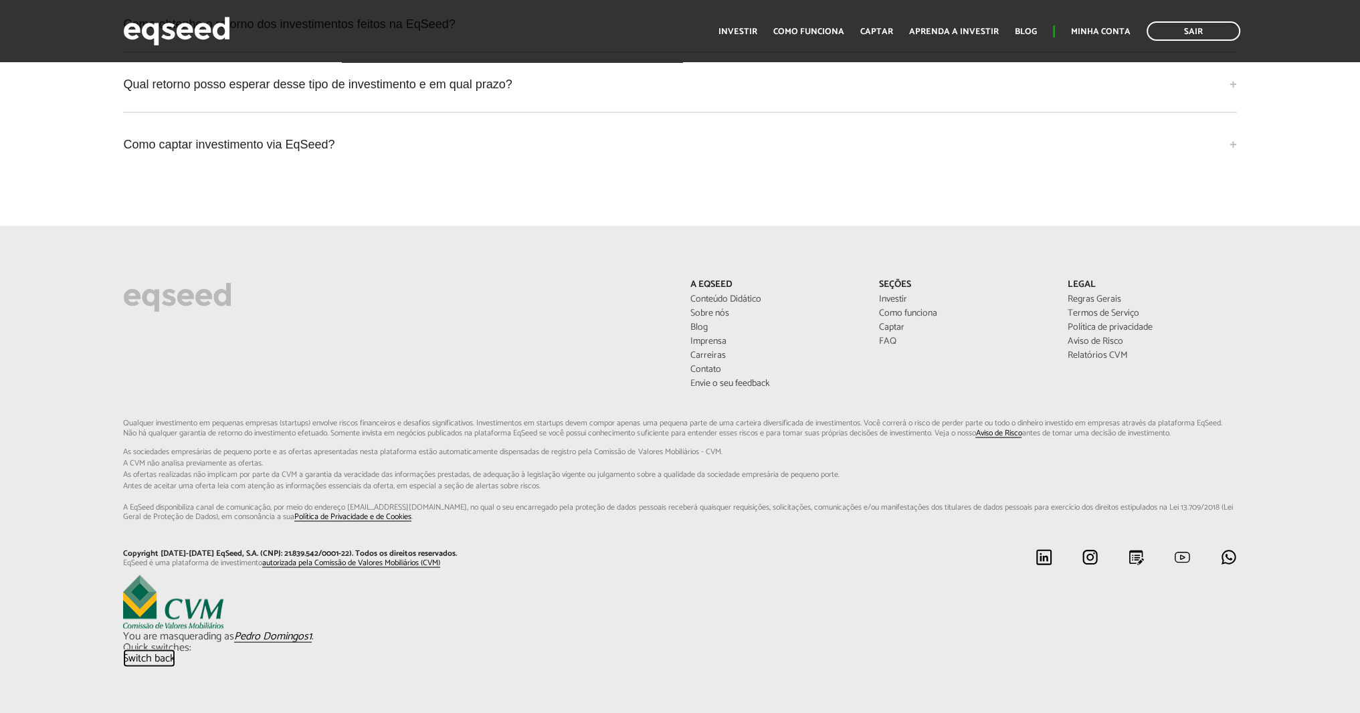
click at [158, 654] on link "Switch back" at bounding box center [149, 659] width 52 height 11
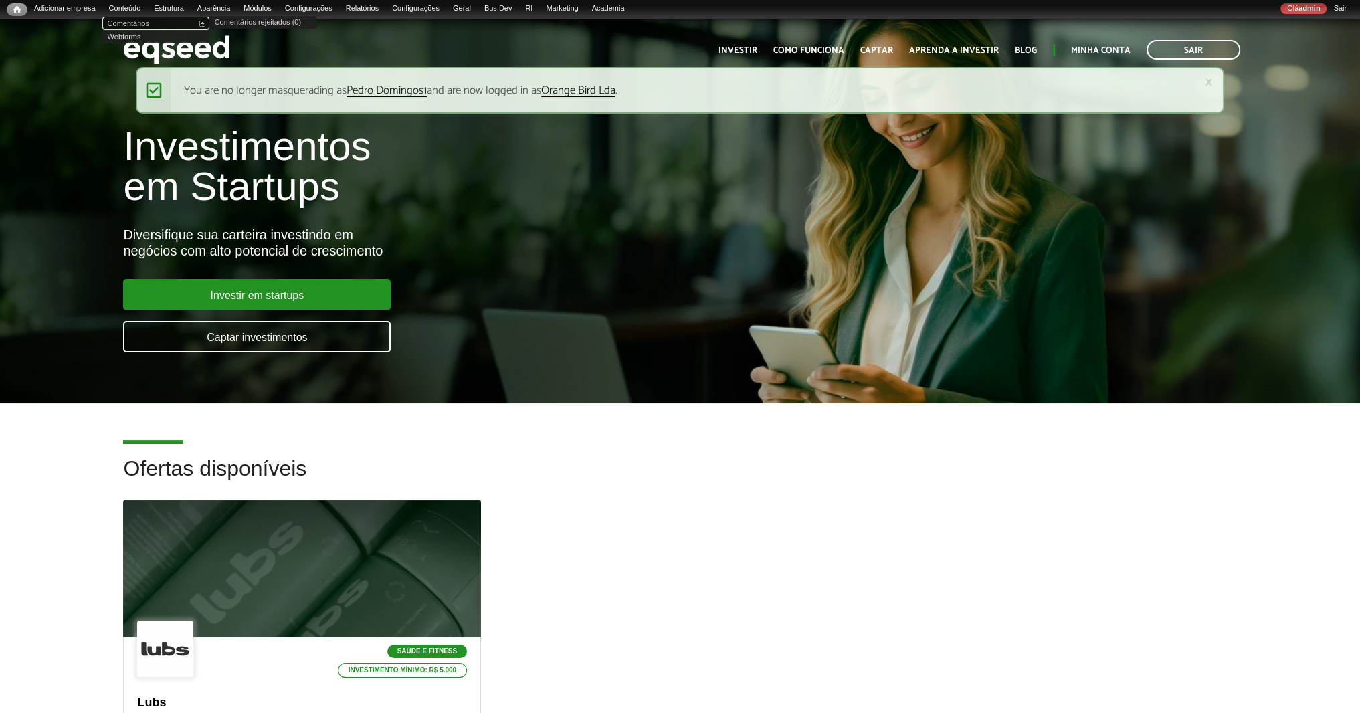
click at [134, 22] on link "Comentários" at bounding box center [155, 23] width 107 height 13
